Goal: Use online tool/utility

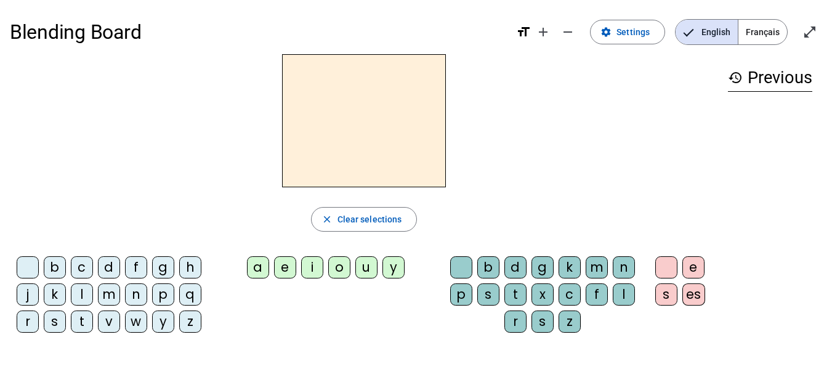
click at [108, 270] on div "d" at bounding box center [109, 267] width 22 height 22
click at [366, 271] on div "u" at bounding box center [367, 267] width 22 height 22
click at [346, 224] on span "Clear selections" at bounding box center [370, 219] width 65 height 15
click at [80, 321] on div "t" at bounding box center [82, 322] width 22 height 22
click at [365, 269] on div "u" at bounding box center [367, 267] width 22 height 22
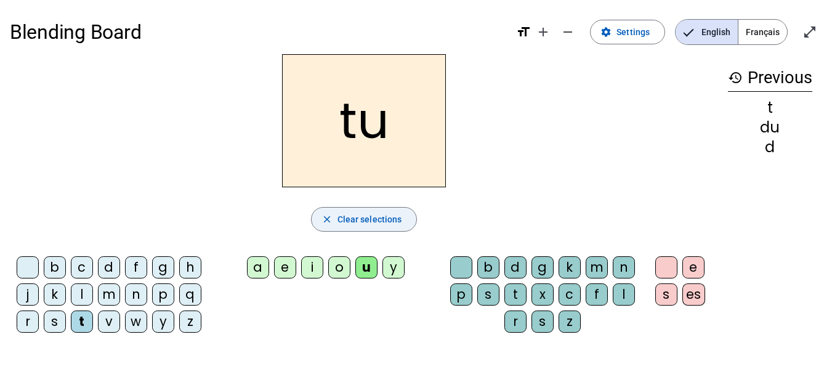
click at [373, 223] on span "Clear selections" at bounding box center [370, 219] width 65 height 15
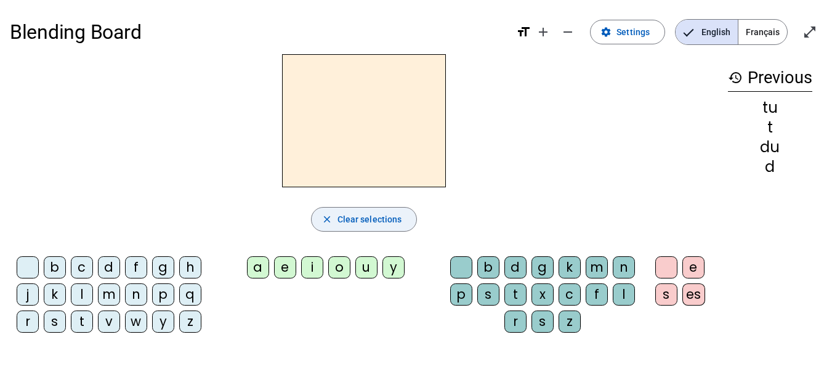
click at [84, 320] on div "t" at bounding box center [82, 322] width 22 height 22
click at [257, 266] on div "a" at bounding box center [258, 267] width 22 height 22
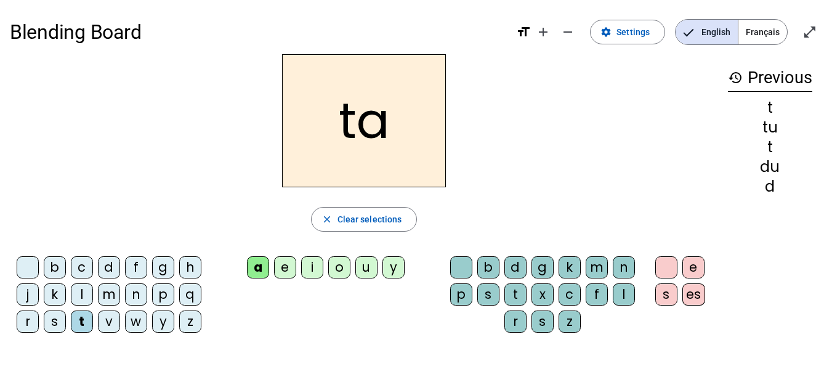
click at [341, 225] on span "Clear selections" at bounding box center [370, 219] width 65 height 15
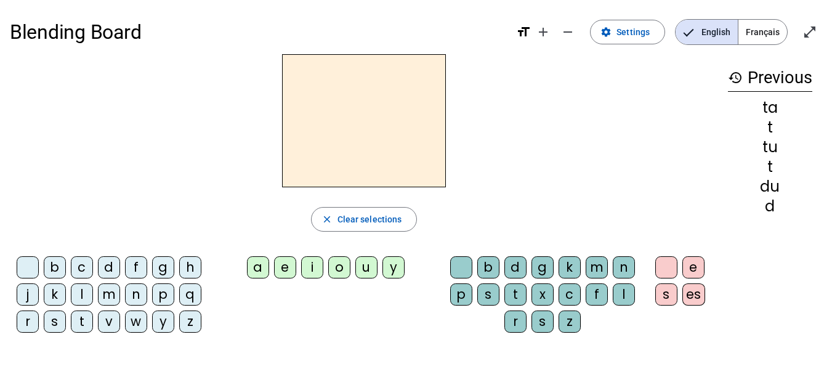
click at [80, 315] on div "t" at bounding box center [82, 322] width 22 height 22
click at [285, 269] on div "e" at bounding box center [285, 267] width 22 height 22
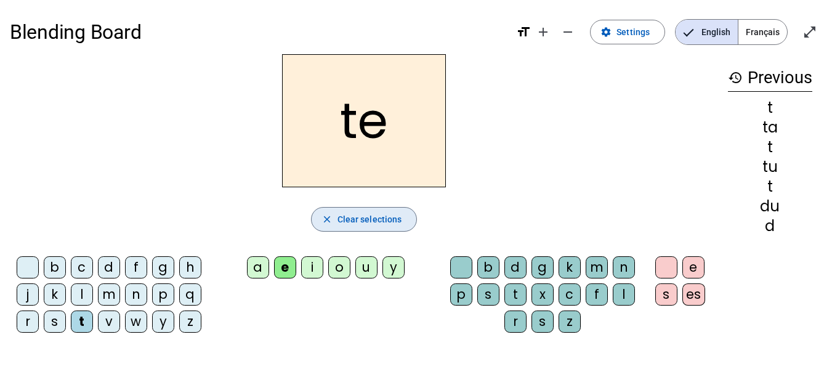
click at [343, 223] on span "Clear selections" at bounding box center [370, 219] width 65 height 15
